Goal: Information Seeking & Learning: Find specific page/section

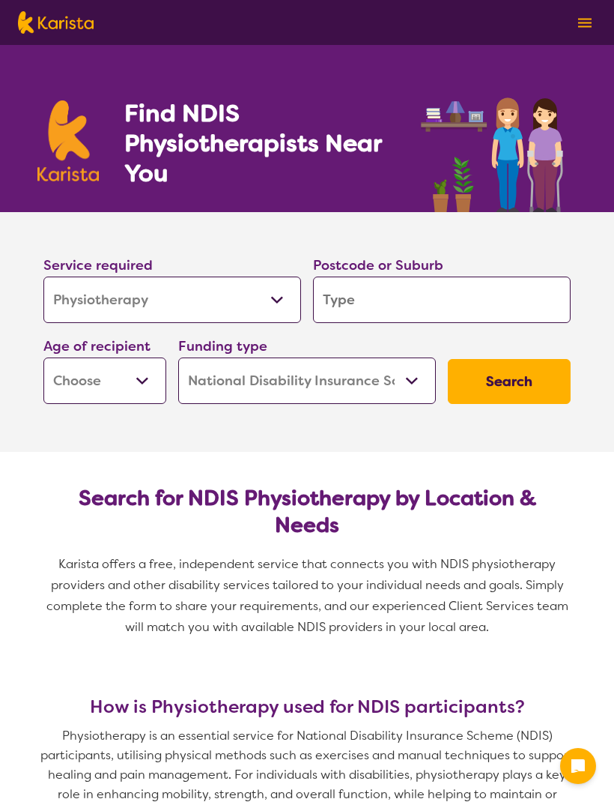
select select "Physiotherapy"
select select "NDIS"
select select "Physiotherapy"
select select "NDIS"
select select "Physiotherapy"
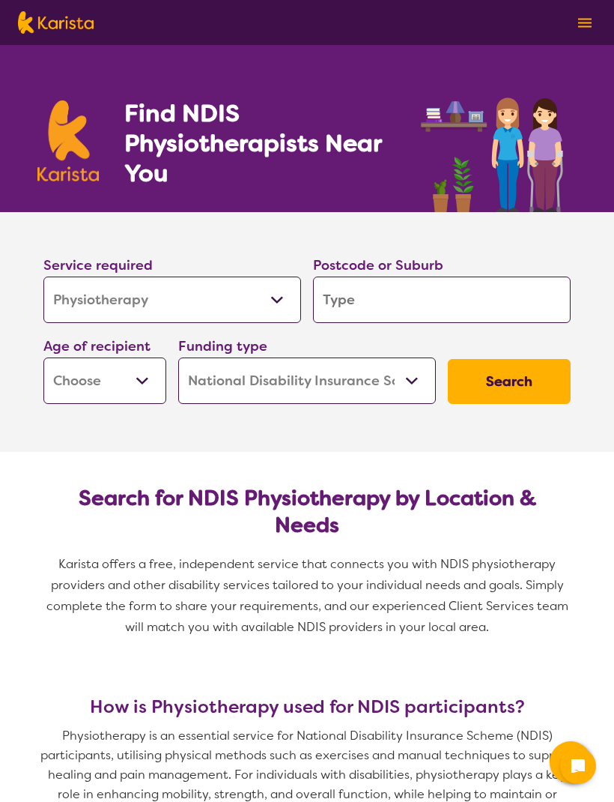
select select "NDIS"
select select "Physiotherapy"
select select "NDIS"
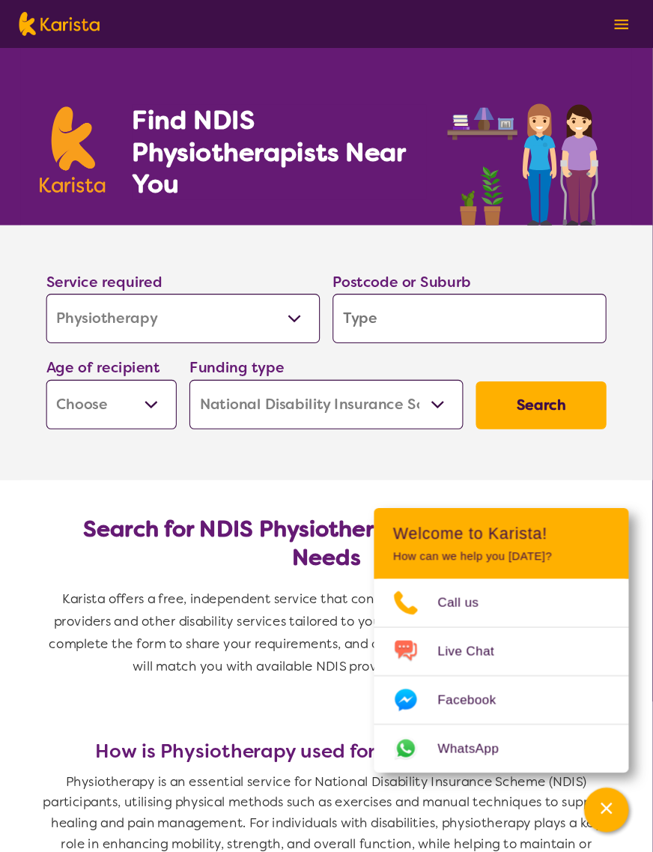
scroll to position [4, 0]
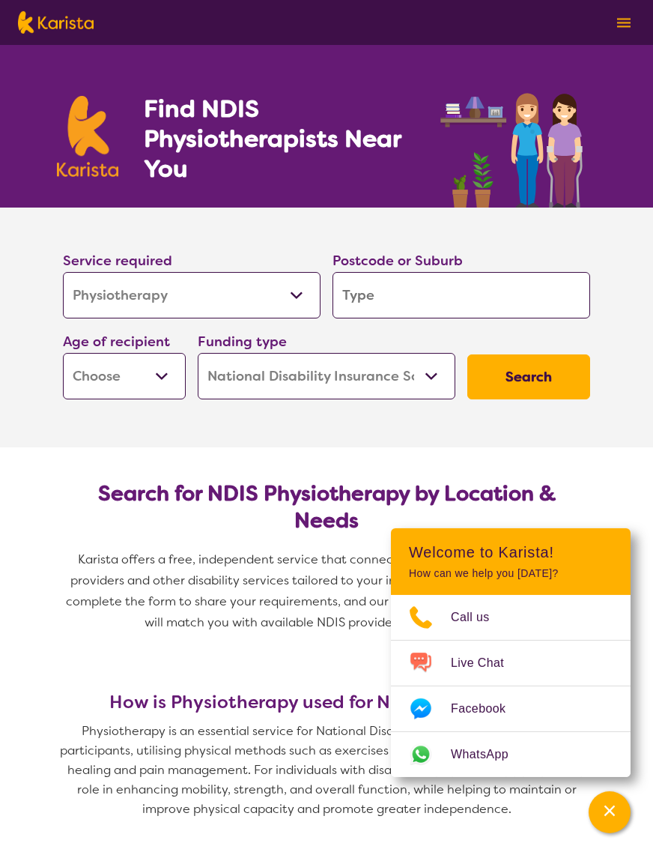
click at [291, 290] on select "Allied Health Assistant Assessment (ADHD or Autism) Behaviour support Counselli…" at bounding box center [192, 295] width 258 height 46
select select "Dietitian"
click at [539, 377] on button "Search" at bounding box center [529, 376] width 123 height 45
type input "5"
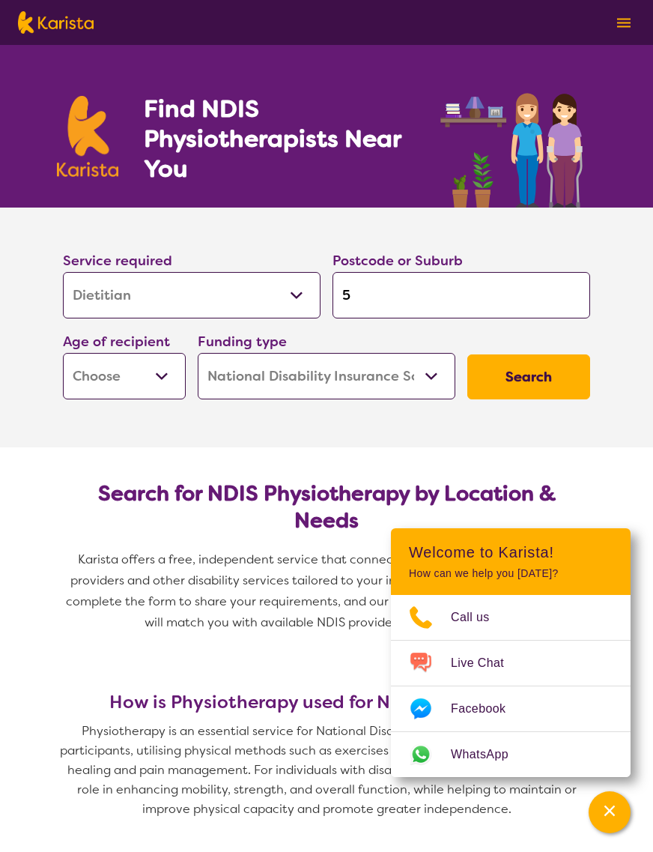
type input "5"
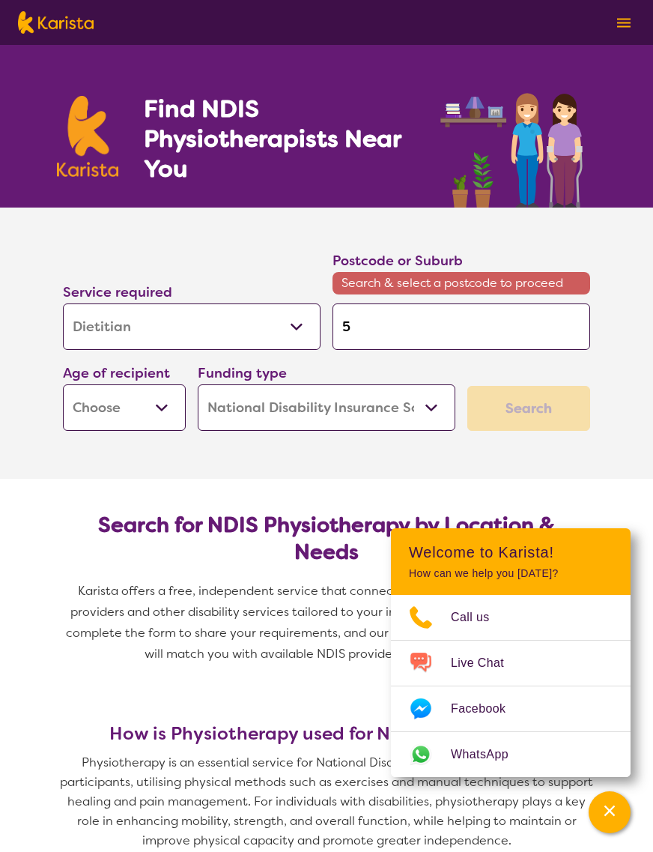
type input "50"
type input "503"
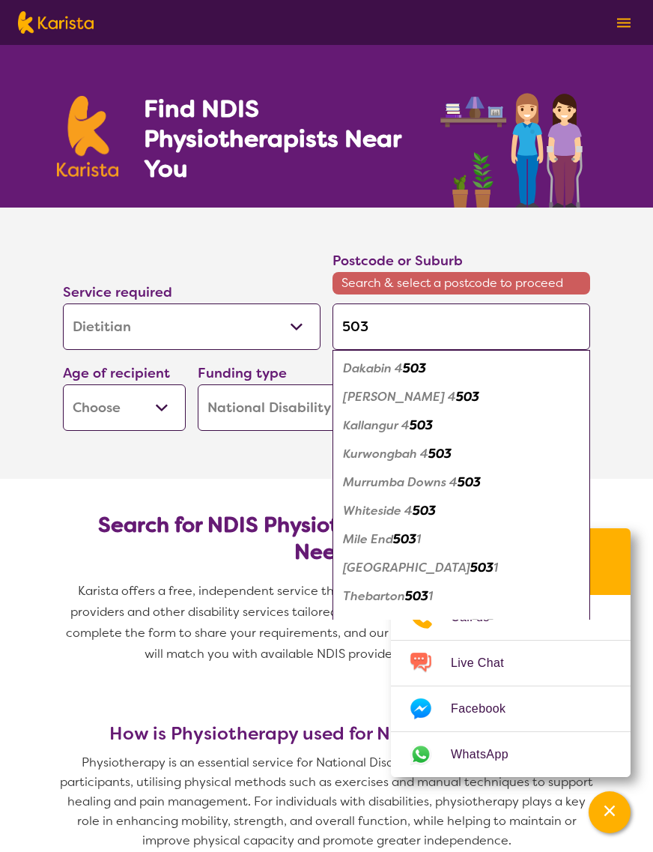
type input "50"
type input "504"
type input "5043"
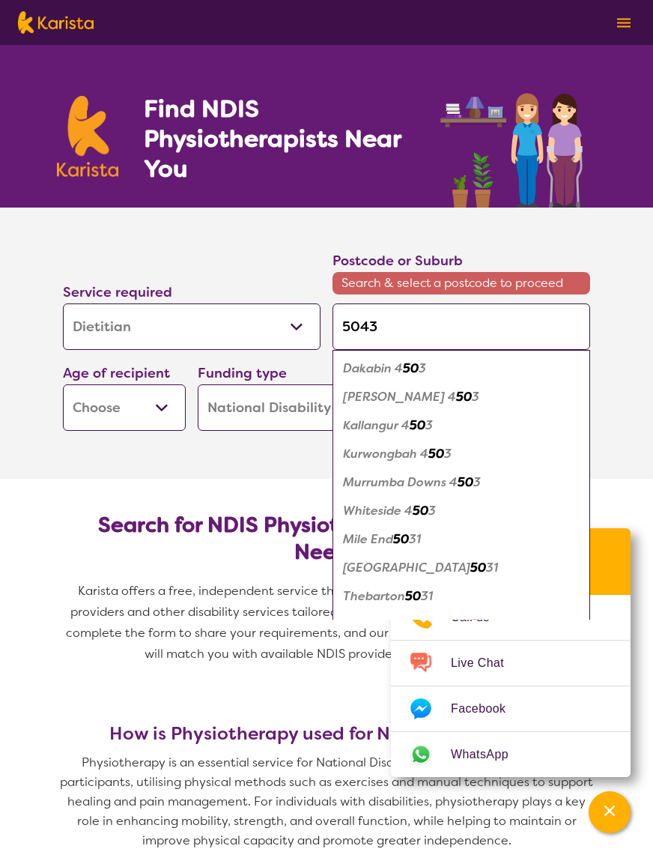
type input "5043"
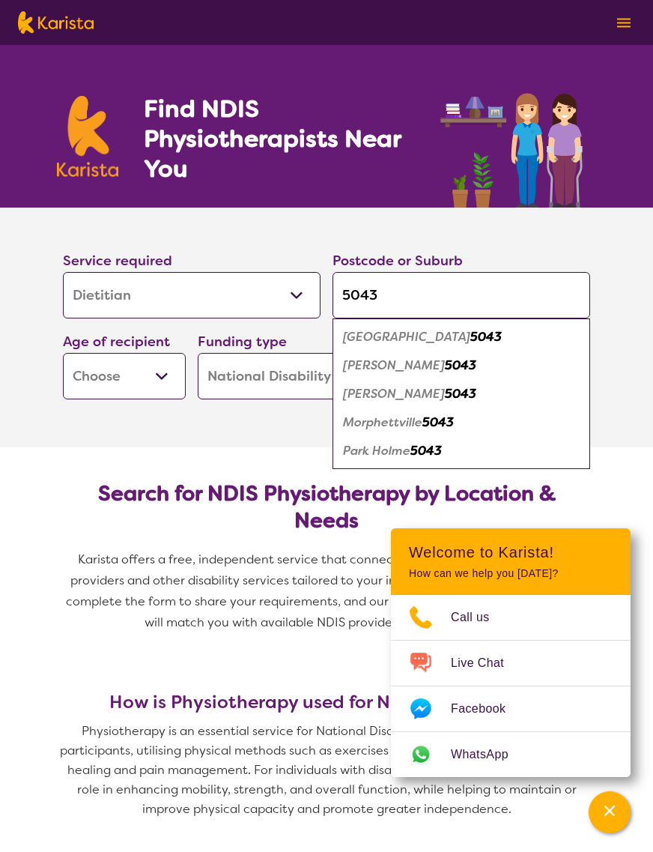
type input "5043"
click at [409, 446] on em "Park Holme" at bounding box center [376, 451] width 67 height 16
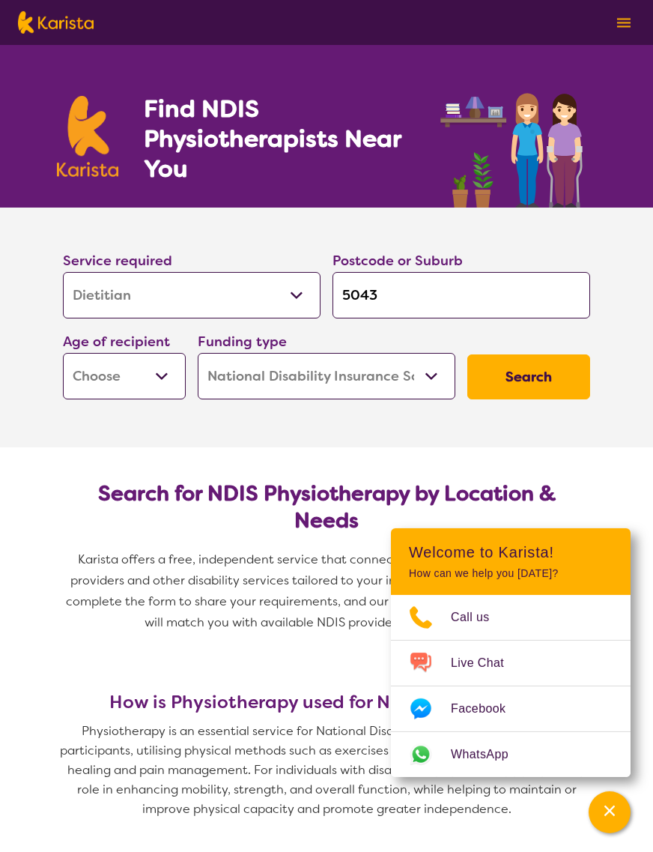
click at [157, 375] on select "Early Childhood - 0 to 9 Child - 10 to 11 Adolescent - 12 to 17 Adult - 18 to 6…" at bounding box center [124, 376] width 123 height 46
select select "AD"
click at [428, 372] on select "Home Care Package (HCP) National Disability Insurance Scheme (NDIS) I don't know" at bounding box center [327, 376] width 258 height 46
select select "HCP"
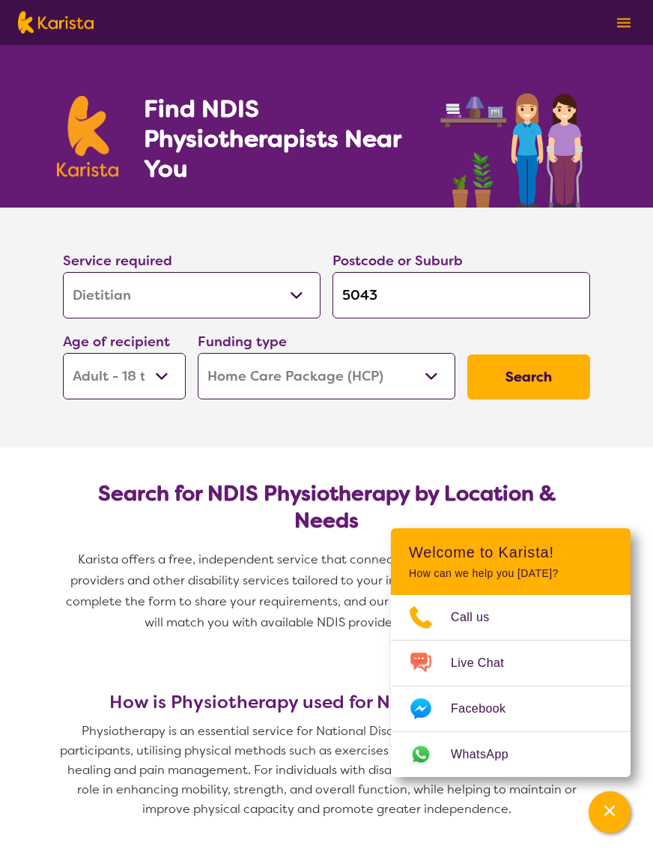
select select "HCP"
click at [588, 358] on button "Search" at bounding box center [529, 376] width 123 height 45
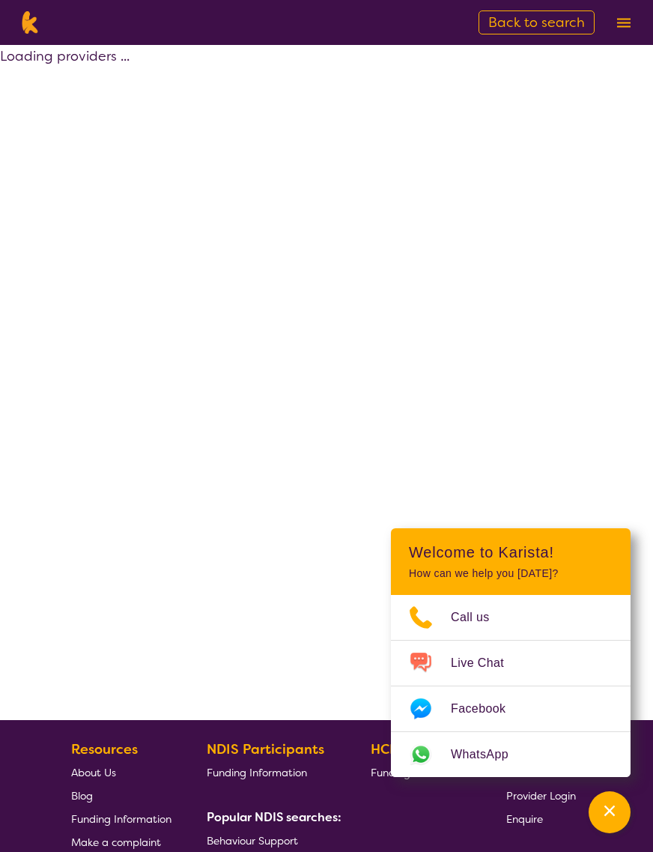
select select "HCP"
select select "Dietitian"
select select "AD"
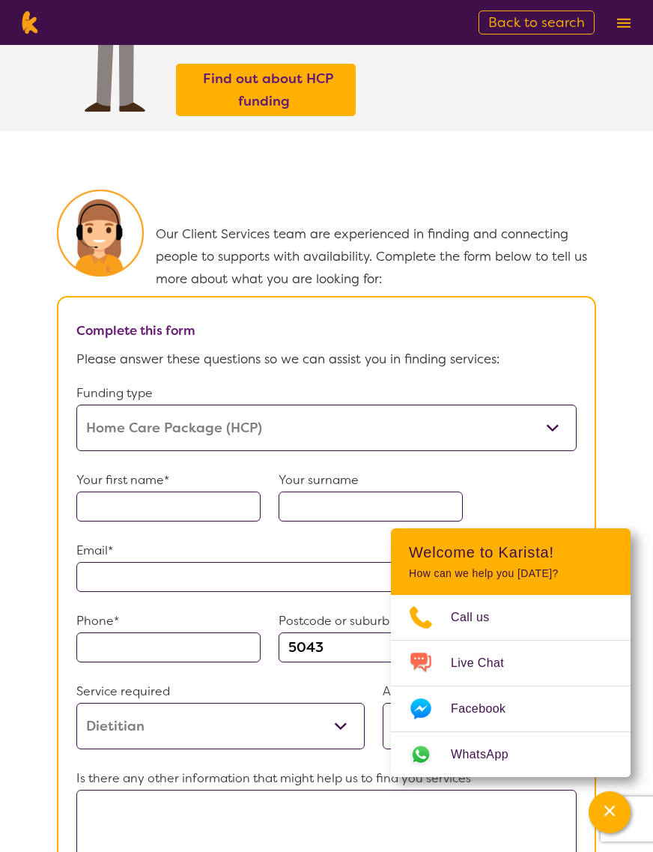
click at [549, 451] on select "Home Care Package (HCP) Home Care Package - Level 1 Home Care Package - Level 2…" at bounding box center [326, 428] width 501 height 46
select select "NDIS"
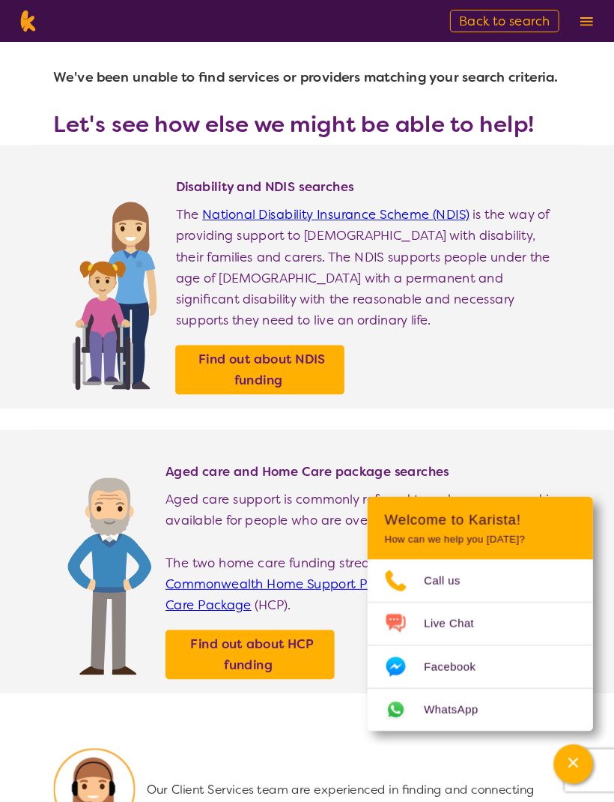
scroll to position [70, 0]
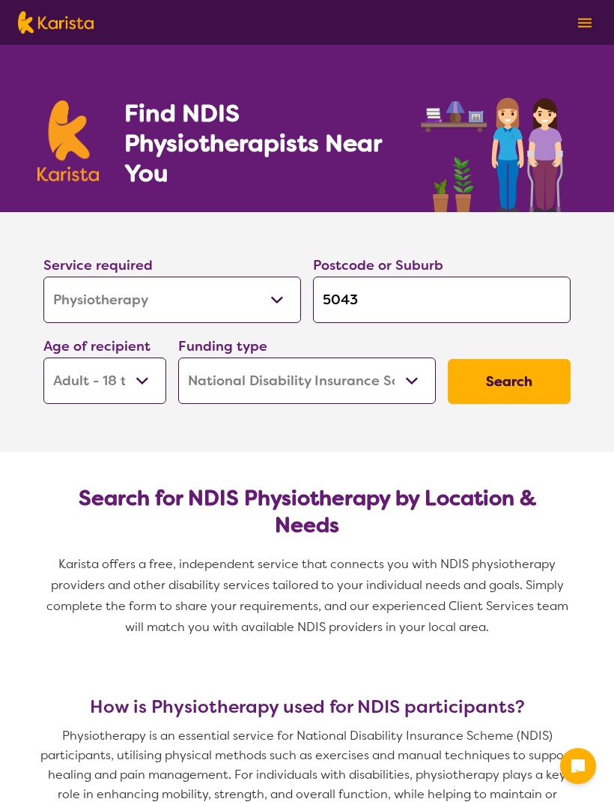
select select "Physiotherapy"
select select "AD"
select select "NDIS"
select select "Physiotherapy"
select select "AD"
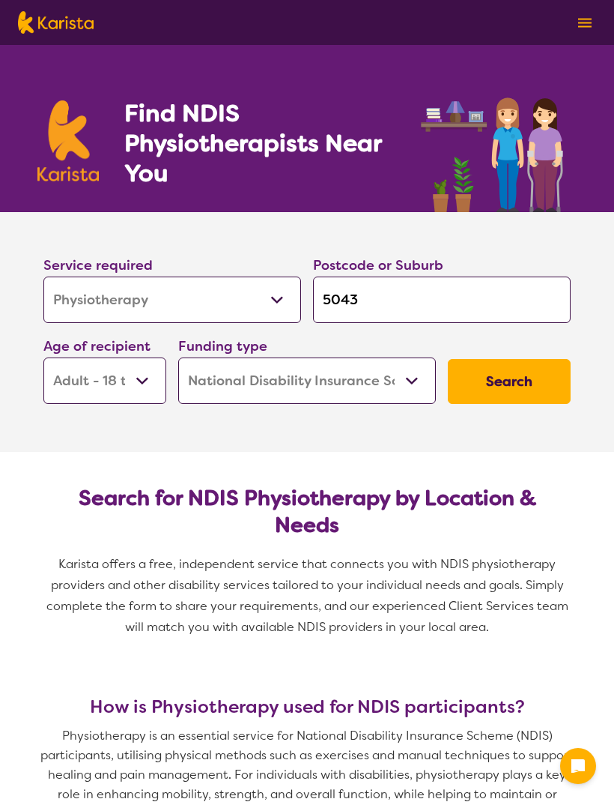
select select "NDIS"
